Goal: Check status: Check status

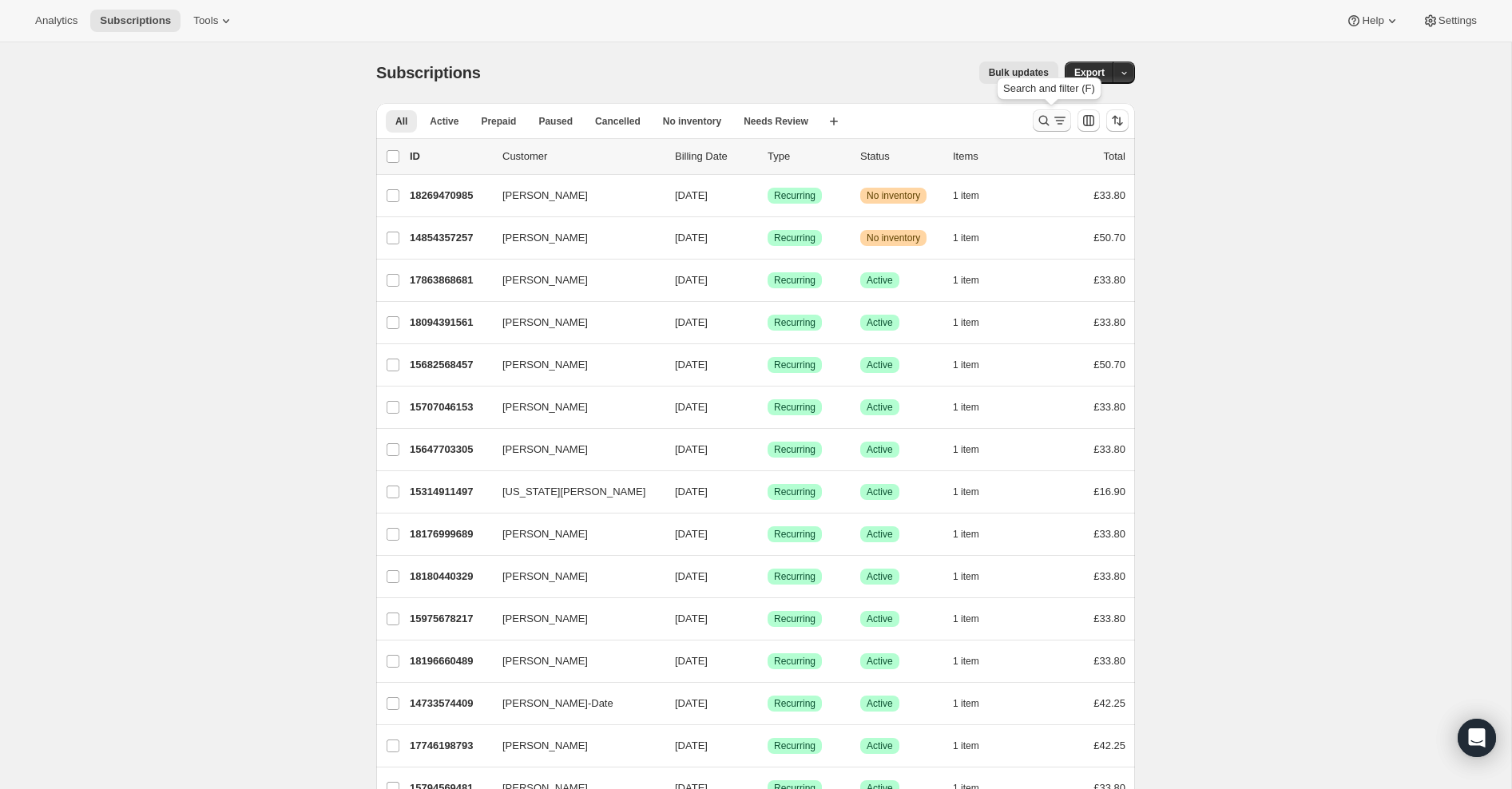
click at [1045, 123] on icon "Search and filter results" at bounding box center [1044, 121] width 16 height 16
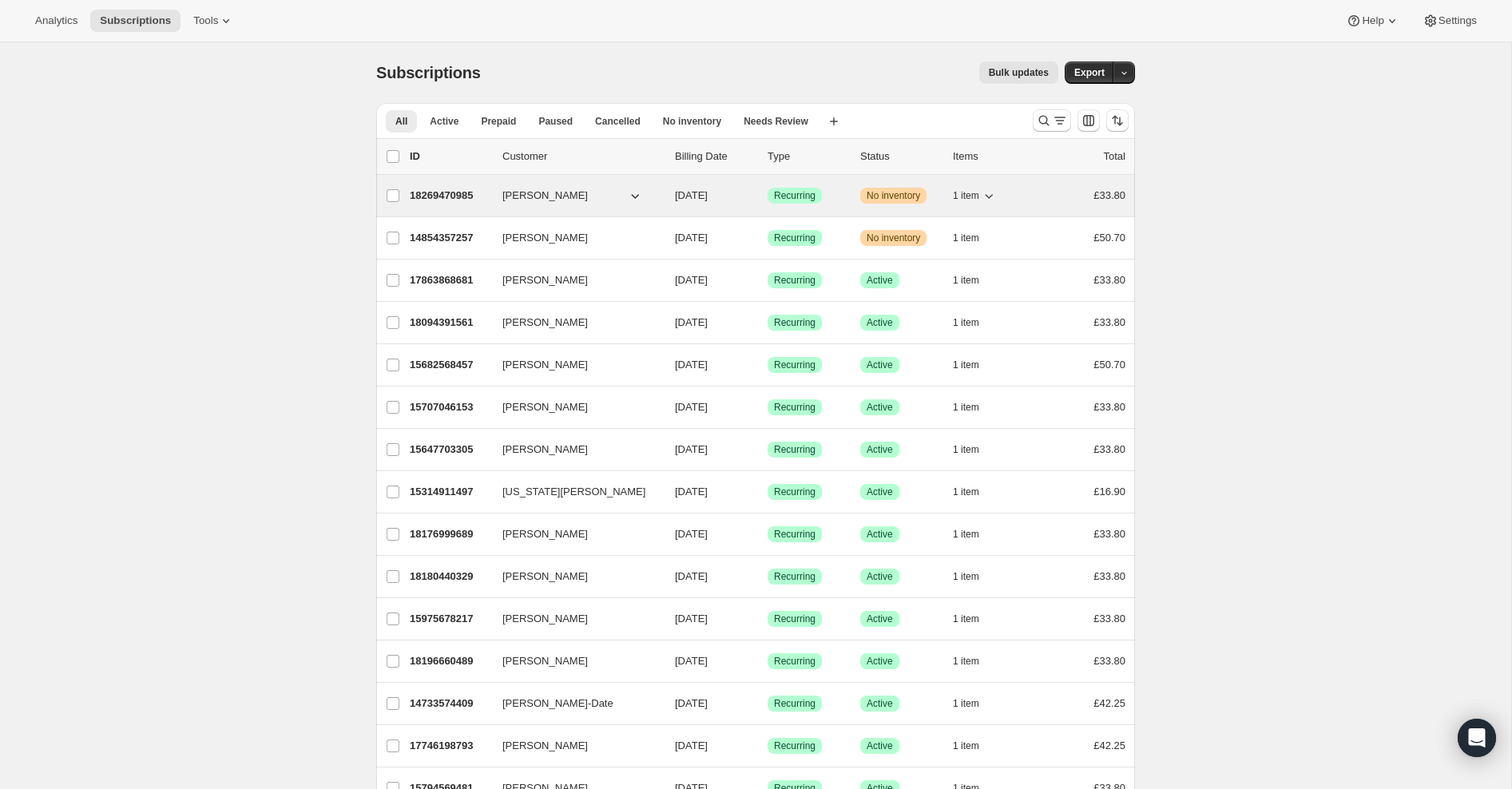
click at [452, 197] on p "18269470985" at bounding box center [450, 196] width 80 height 16
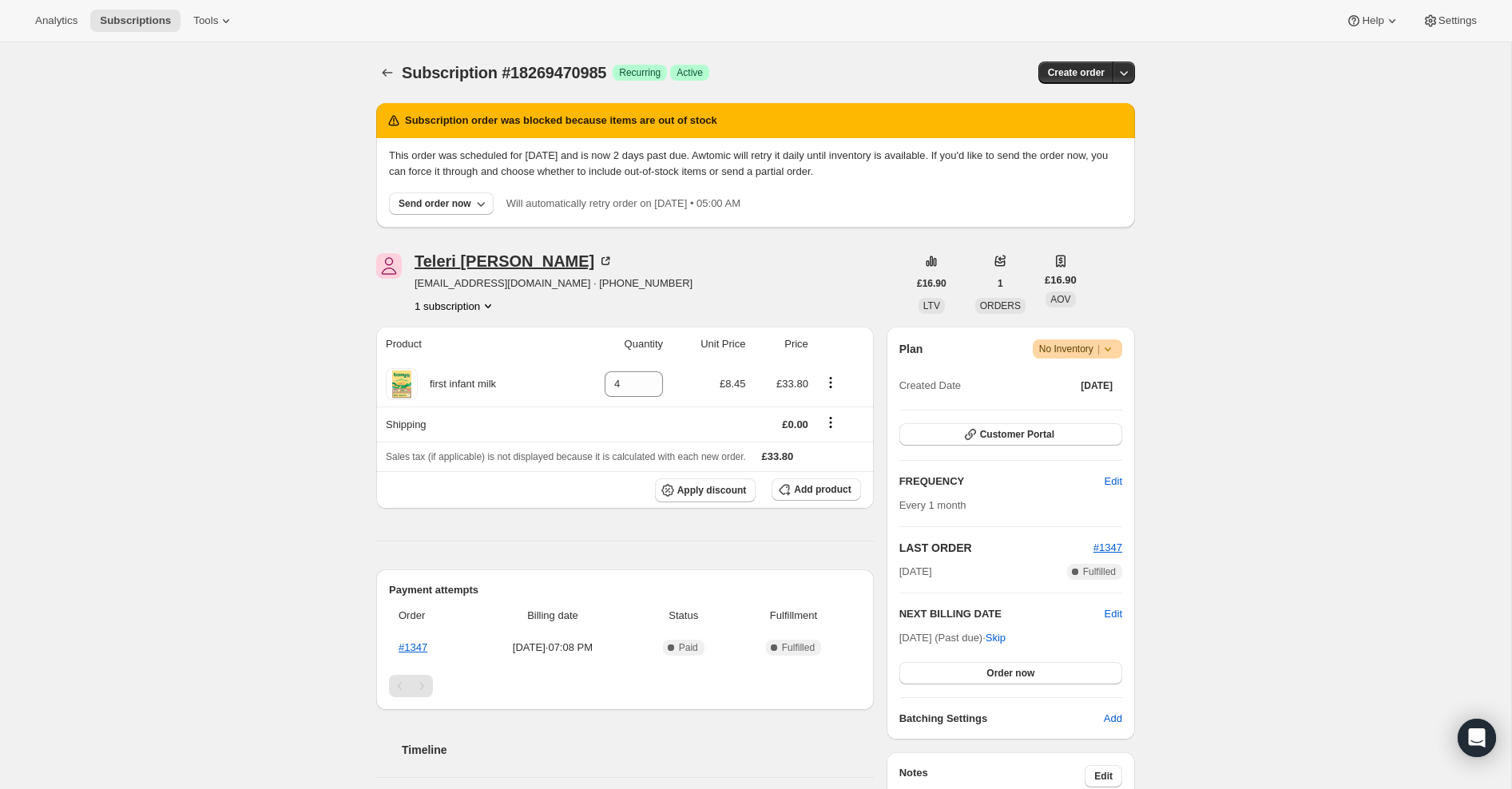
click at [439, 260] on div "[PERSON_NAME]" at bounding box center [514, 261] width 198 height 16
